Goal: Navigation & Orientation: Go to known website

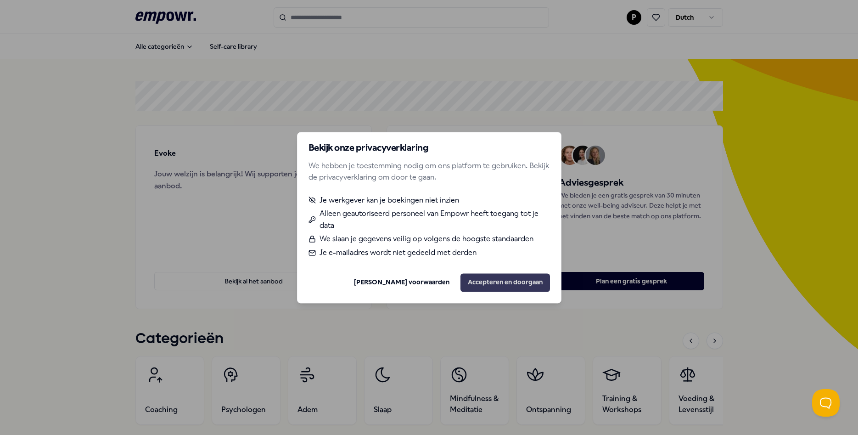
click at [485, 283] on button "Accepteren en doorgaan" at bounding box center [504, 282] width 89 height 18
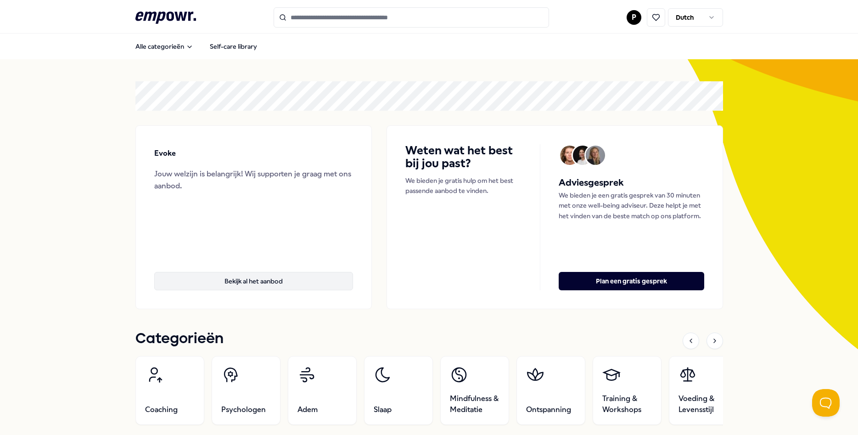
scroll to position [209, 0]
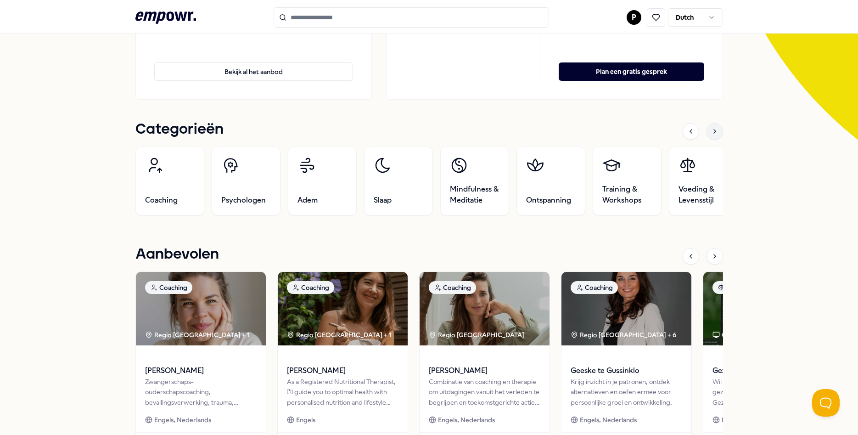
click at [715, 128] on icon at bounding box center [714, 131] width 7 height 7
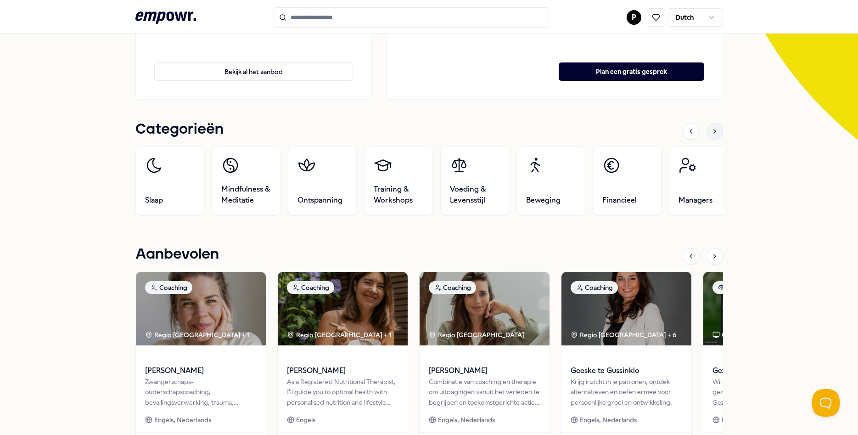
click at [715, 128] on icon at bounding box center [714, 131] width 7 height 7
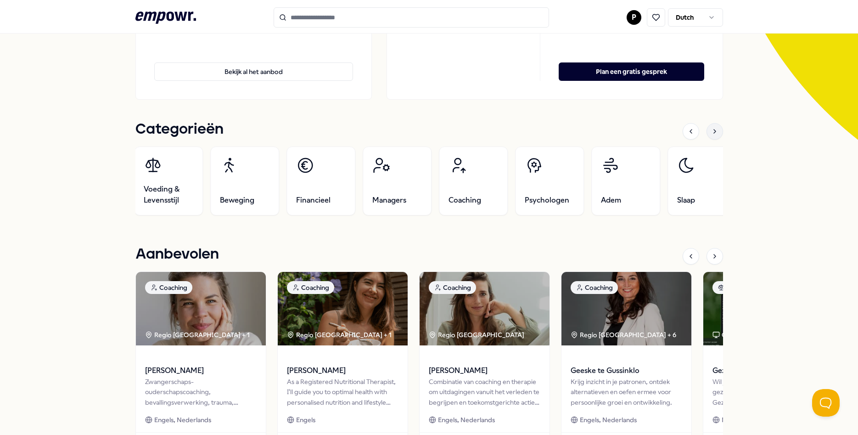
click at [715, 128] on icon at bounding box center [714, 131] width 7 height 7
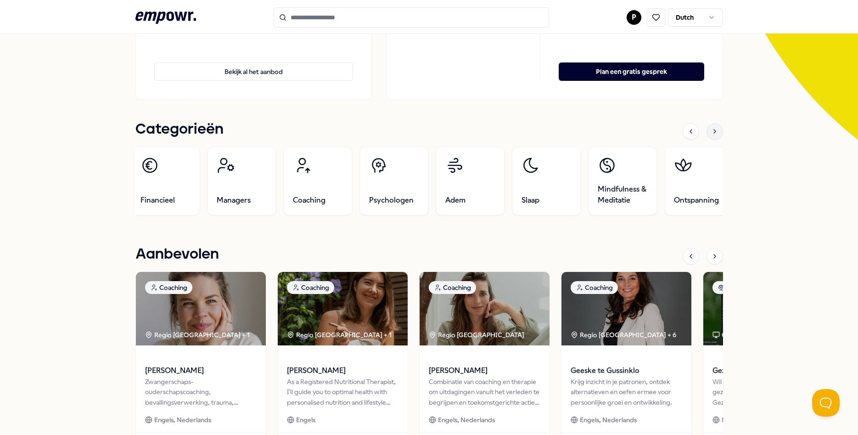
click at [715, 128] on icon at bounding box center [714, 131] width 7 height 7
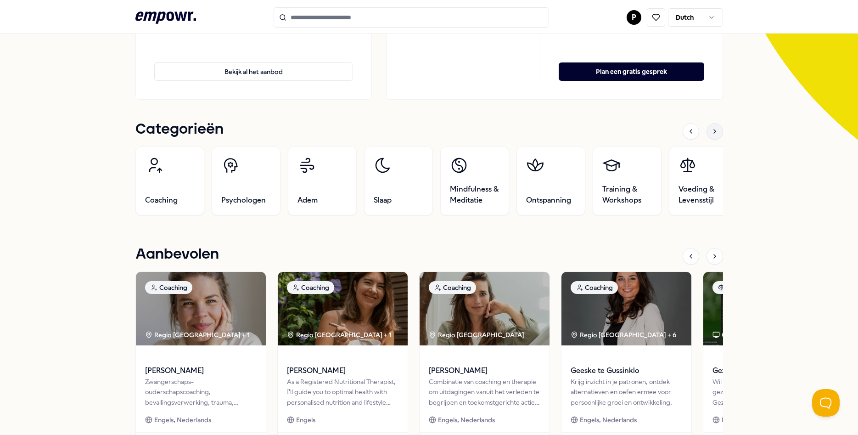
click at [711, 128] on icon at bounding box center [714, 131] width 7 height 7
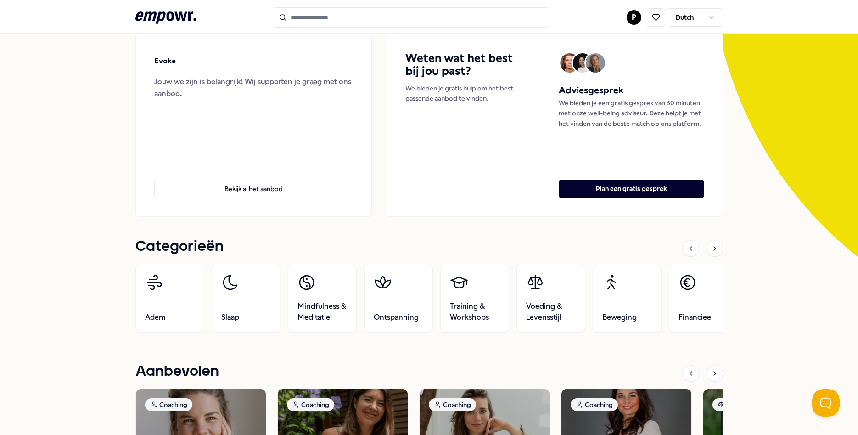
scroll to position [0, 0]
